Goal: Task Accomplishment & Management: Manage account settings

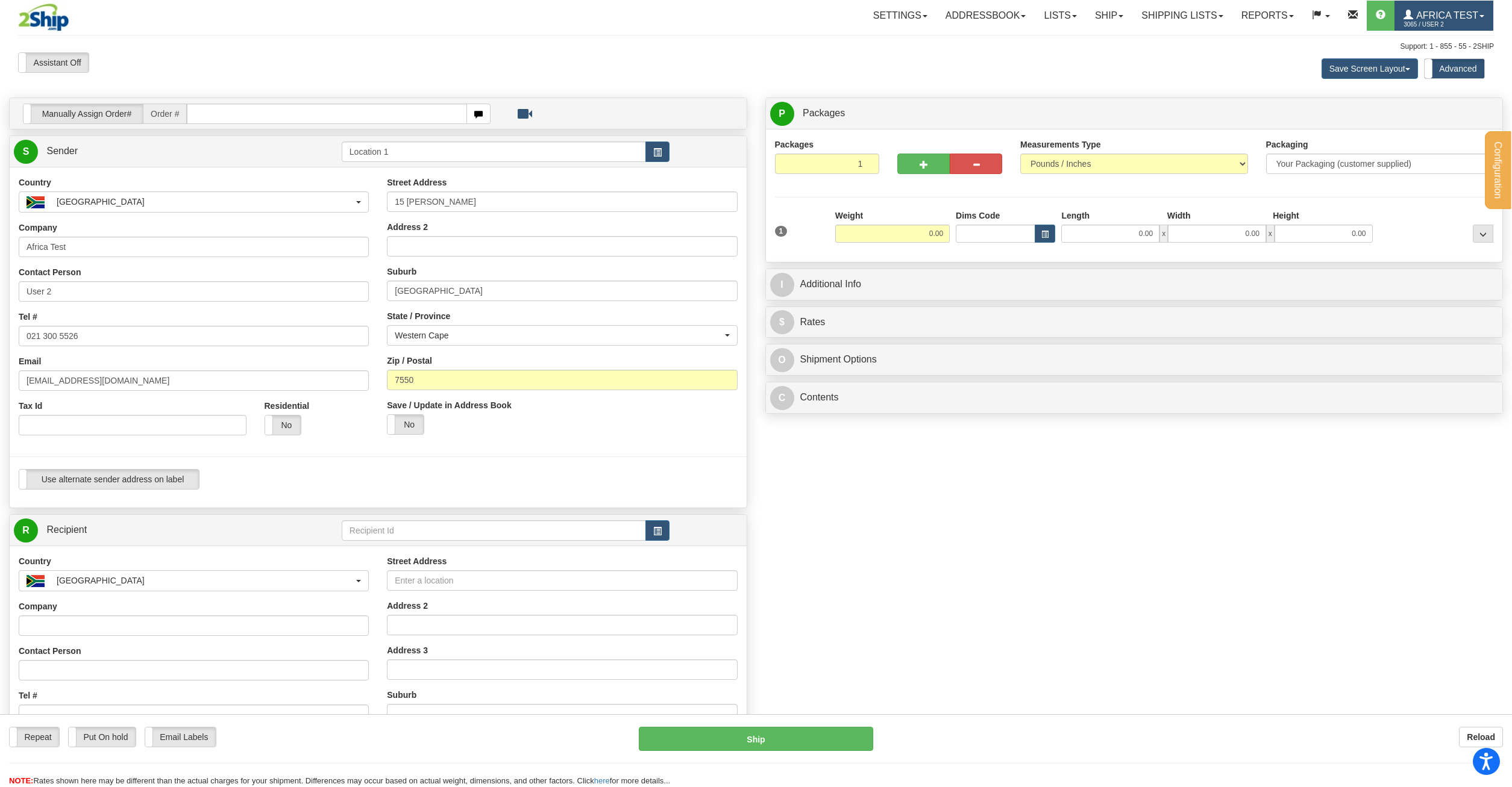
click at [1431, 4] on link "Africa Test 3065 / User 2" at bounding box center [1443, 16] width 99 height 30
click at [1430, 39] on span "MY ACCOUNT" at bounding box center [1421, 42] width 56 height 10
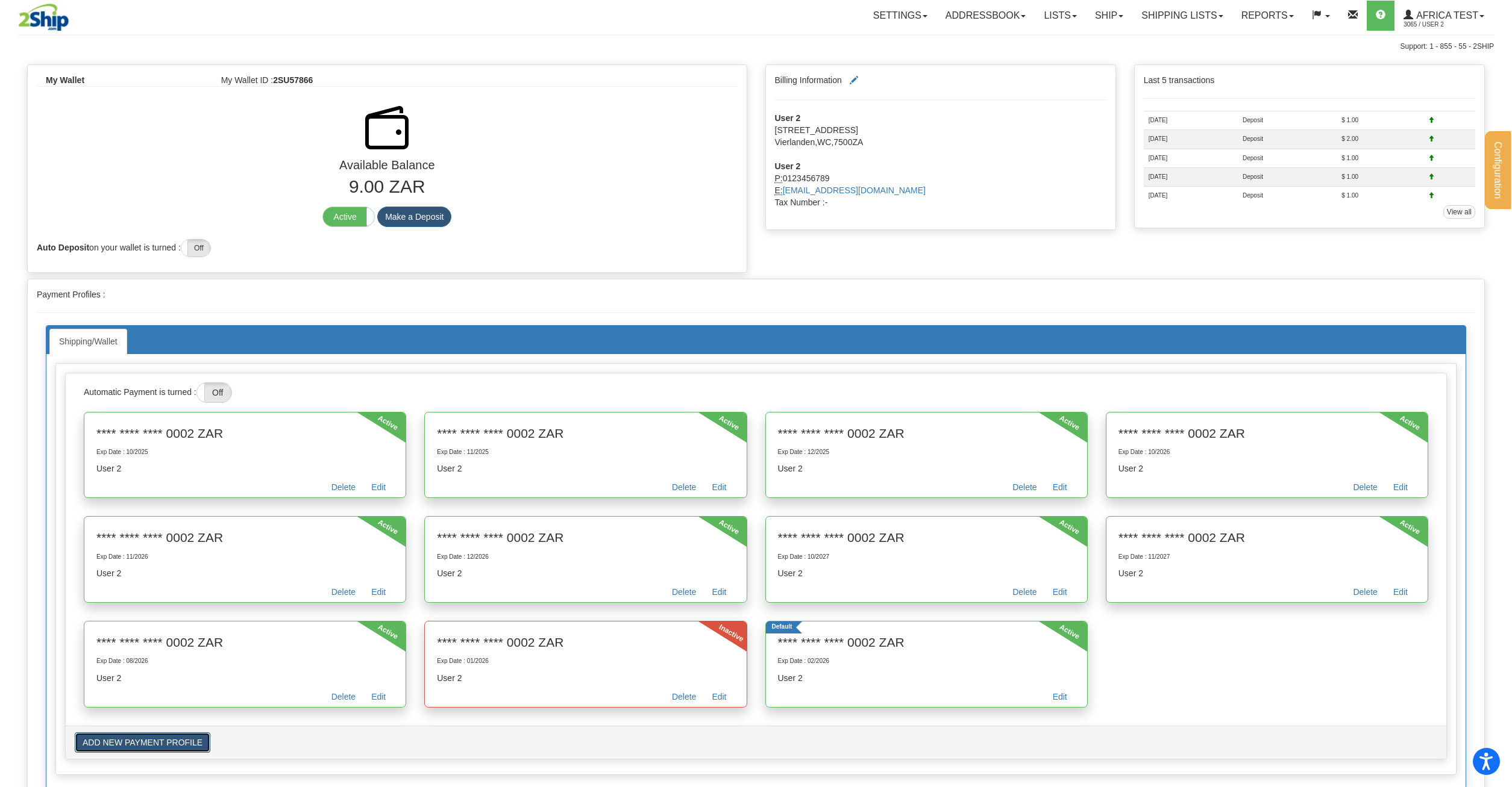
click at [170, 743] on button "ADD NEW PAYMENT PROFILE" at bounding box center [143, 742] width 136 height 20
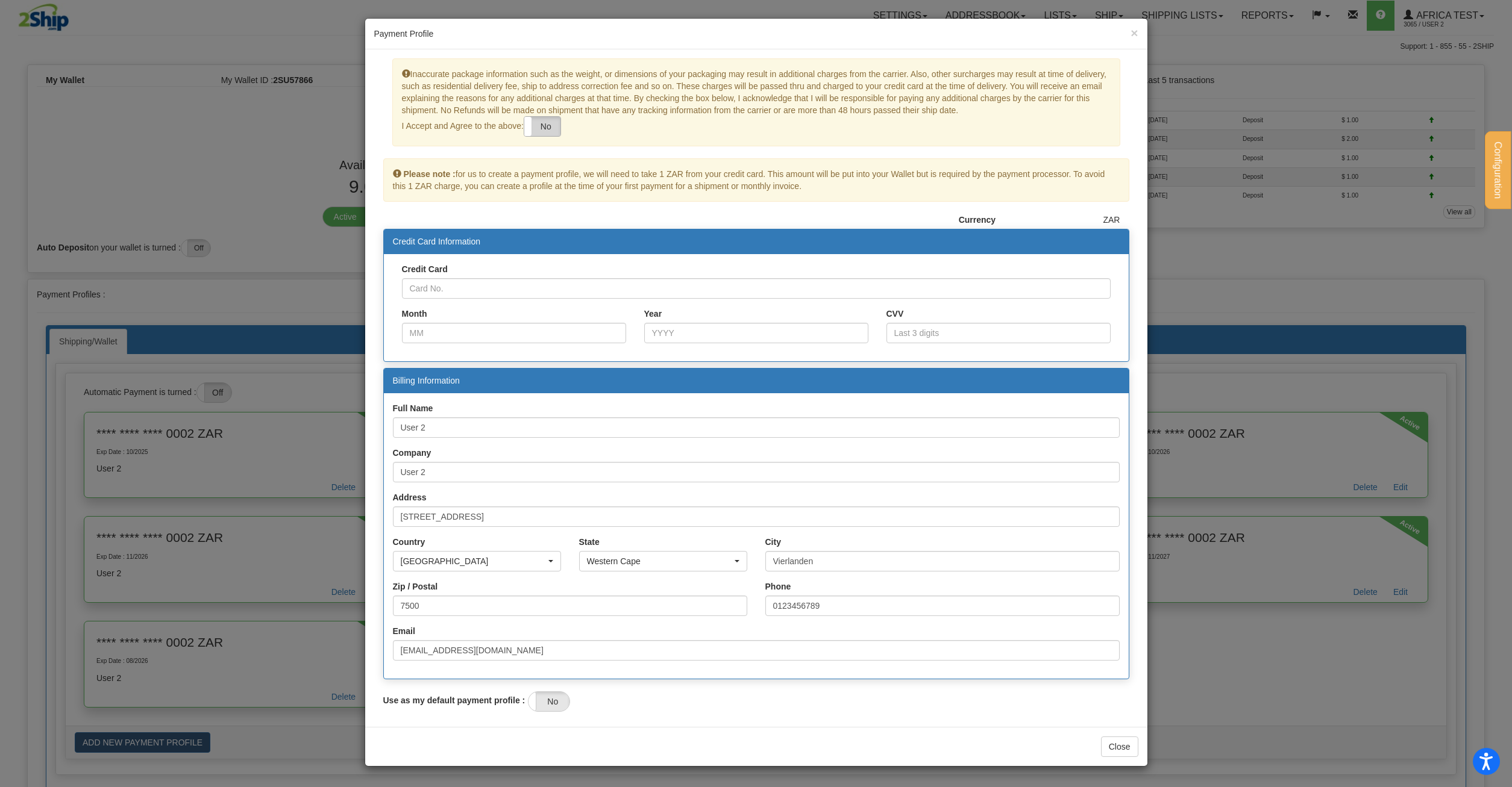
click at [554, 128] on label "No" at bounding box center [542, 127] width 36 height 19
click at [456, 291] on input "Credit Card" at bounding box center [755, 288] width 708 height 20
click at [501, 297] on input "v" at bounding box center [755, 288] width 708 height 20
paste input "[CREDIT_CARD_NUMBER]"
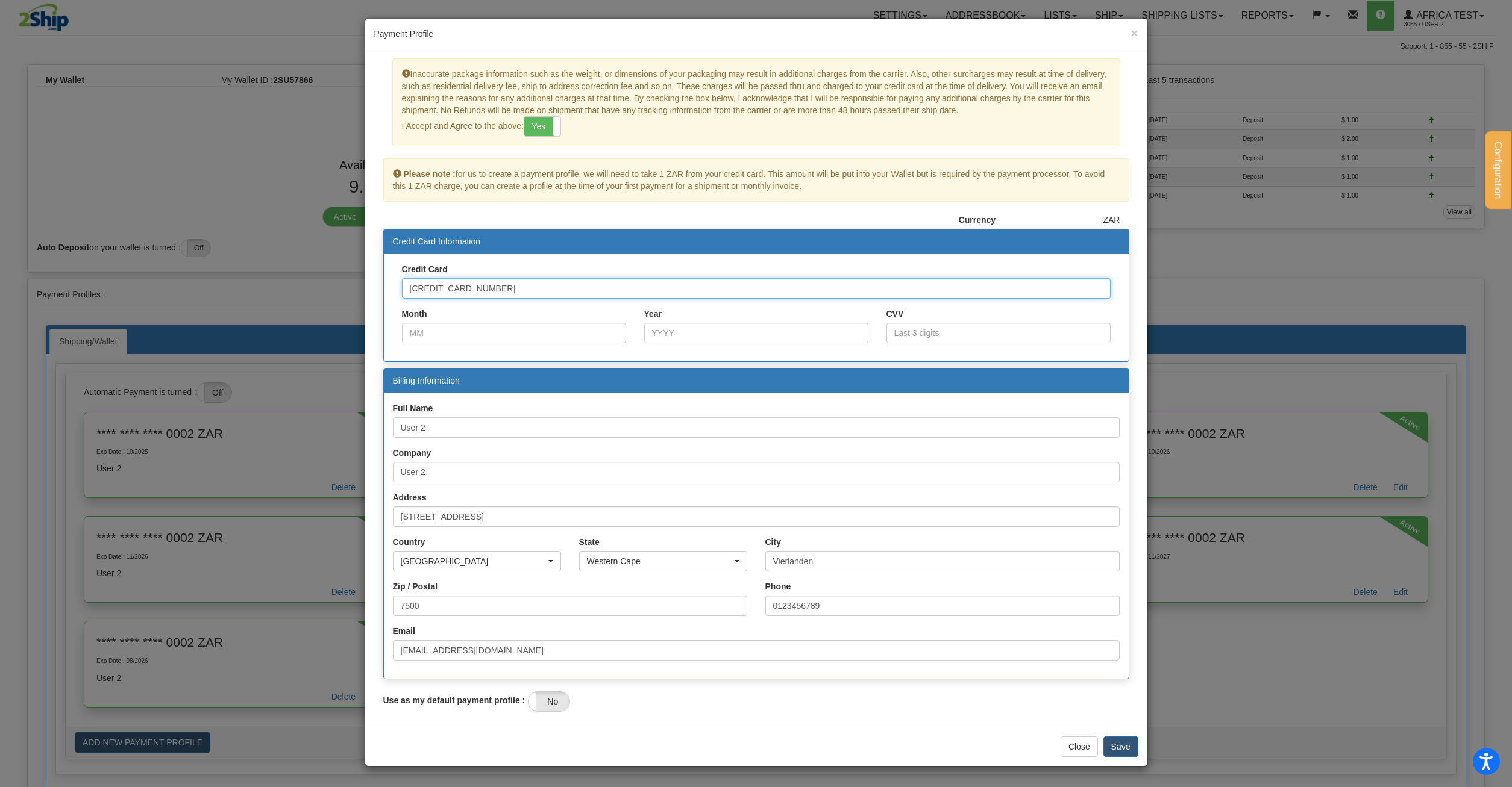
type input "[CREDIT_CARD_NUMBER]"
click at [462, 336] on input "Month" at bounding box center [513, 333] width 224 height 20
type input "12"
type input "202"
type input "01"
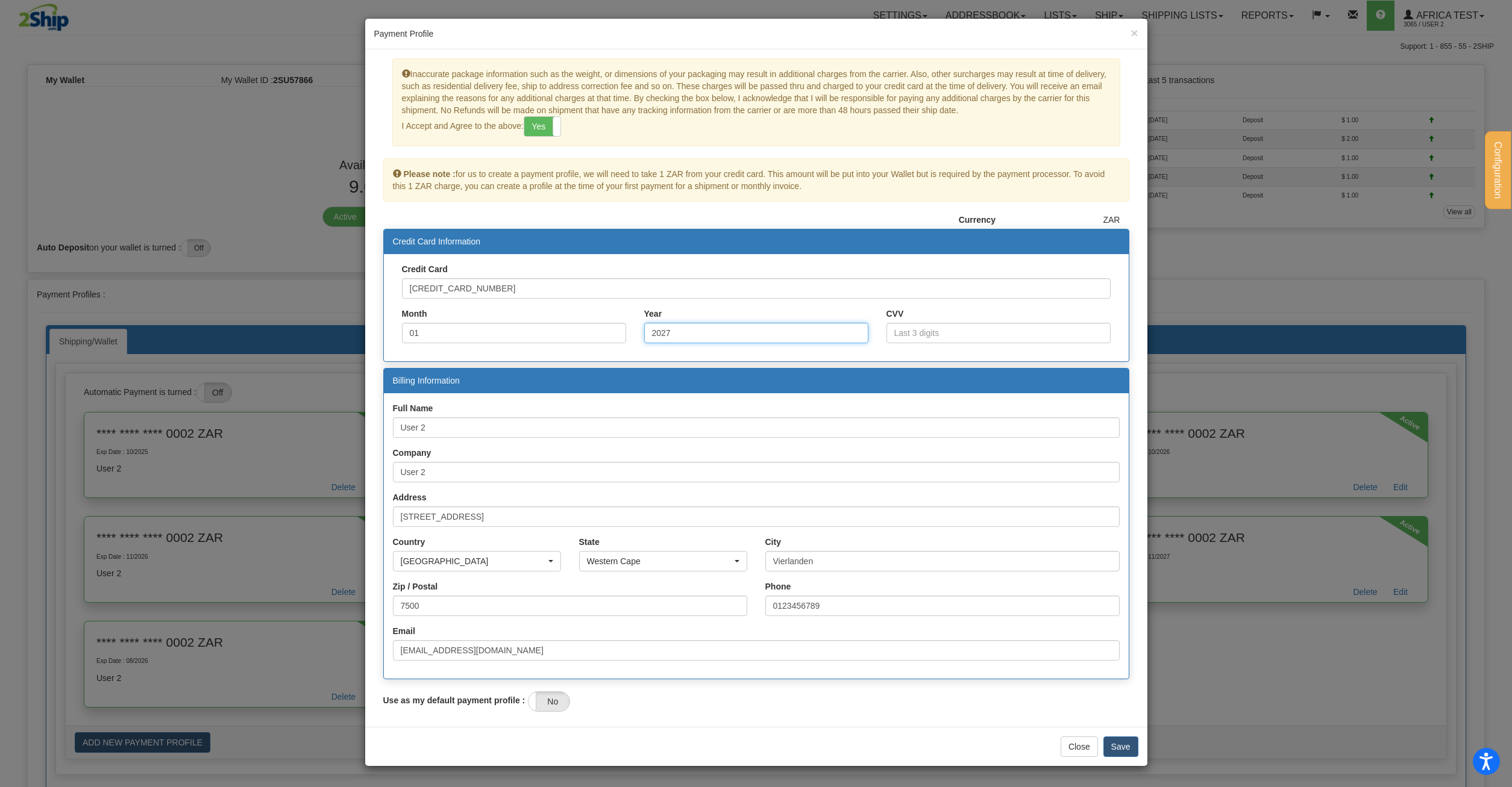
type input "2027"
type input "123"
click at [1123, 751] on button "Save" at bounding box center [1120, 746] width 35 height 20
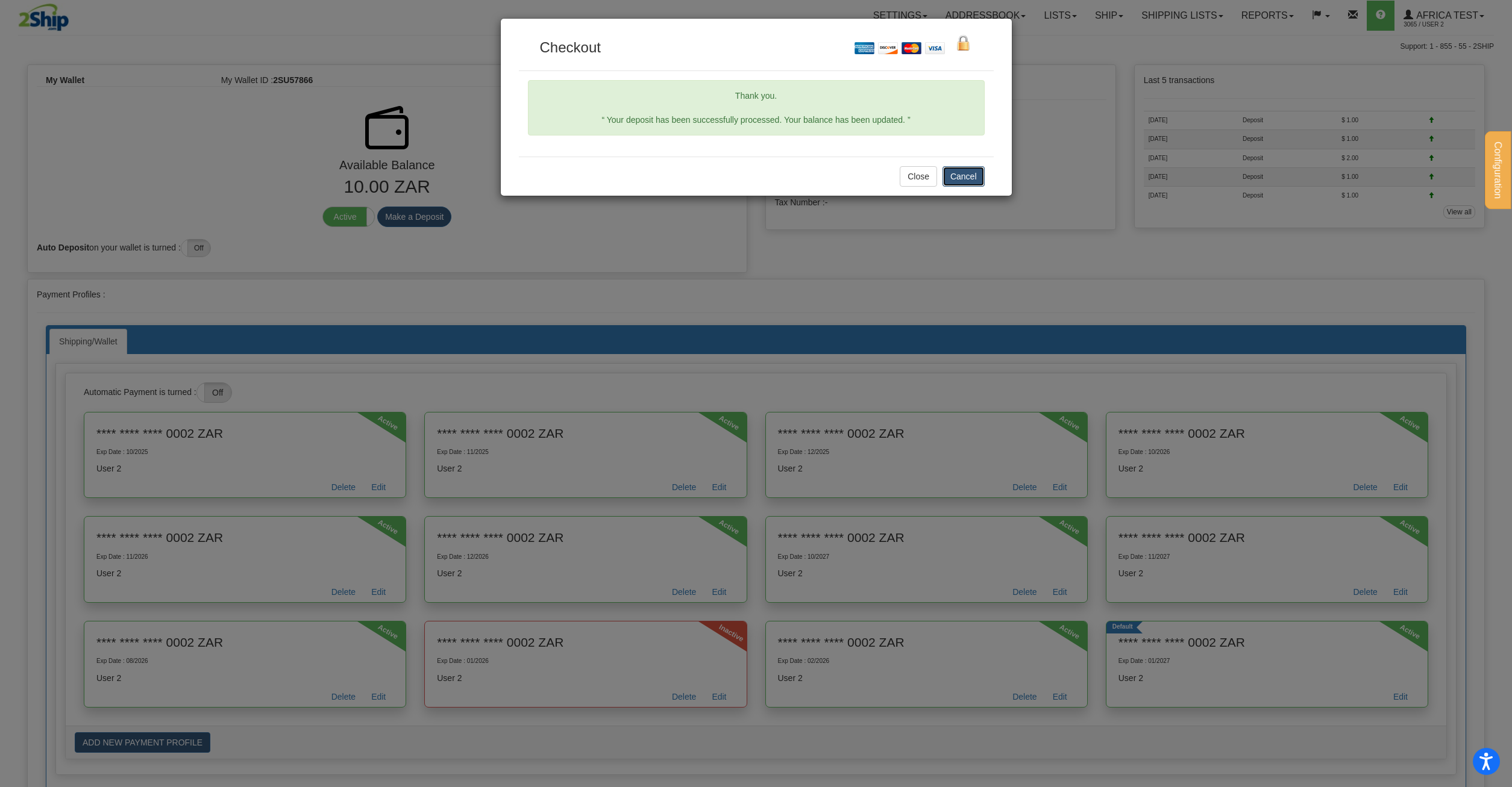
click at [974, 172] on button "Cancel" at bounding box center [963, 176] width 43 height 20
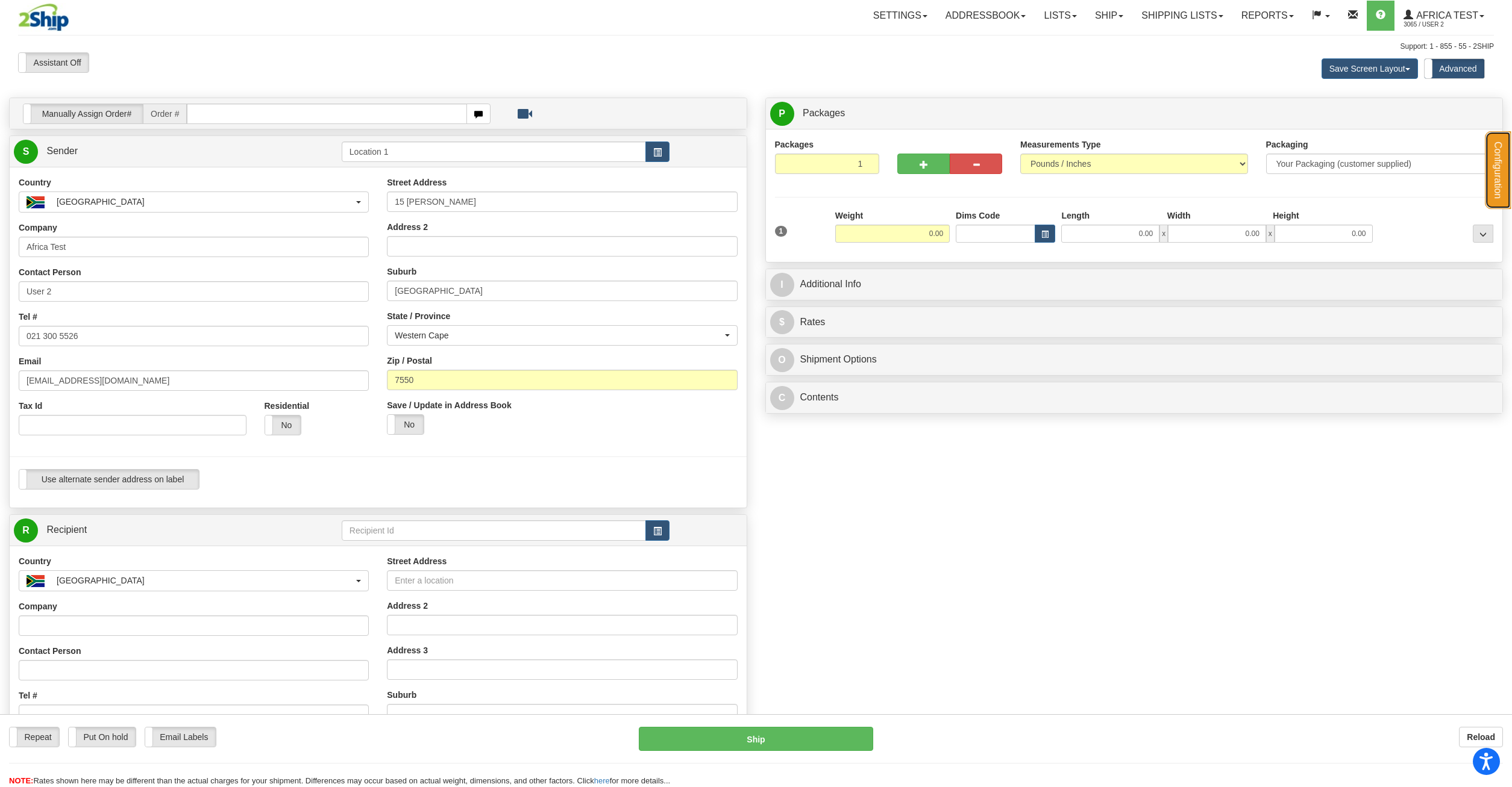
click at [1491, 163] on button "Configuration" at bounding box center [1497, 170] width 26 height 78
